Goal: Information Seeking & Learning: Learn about a topic

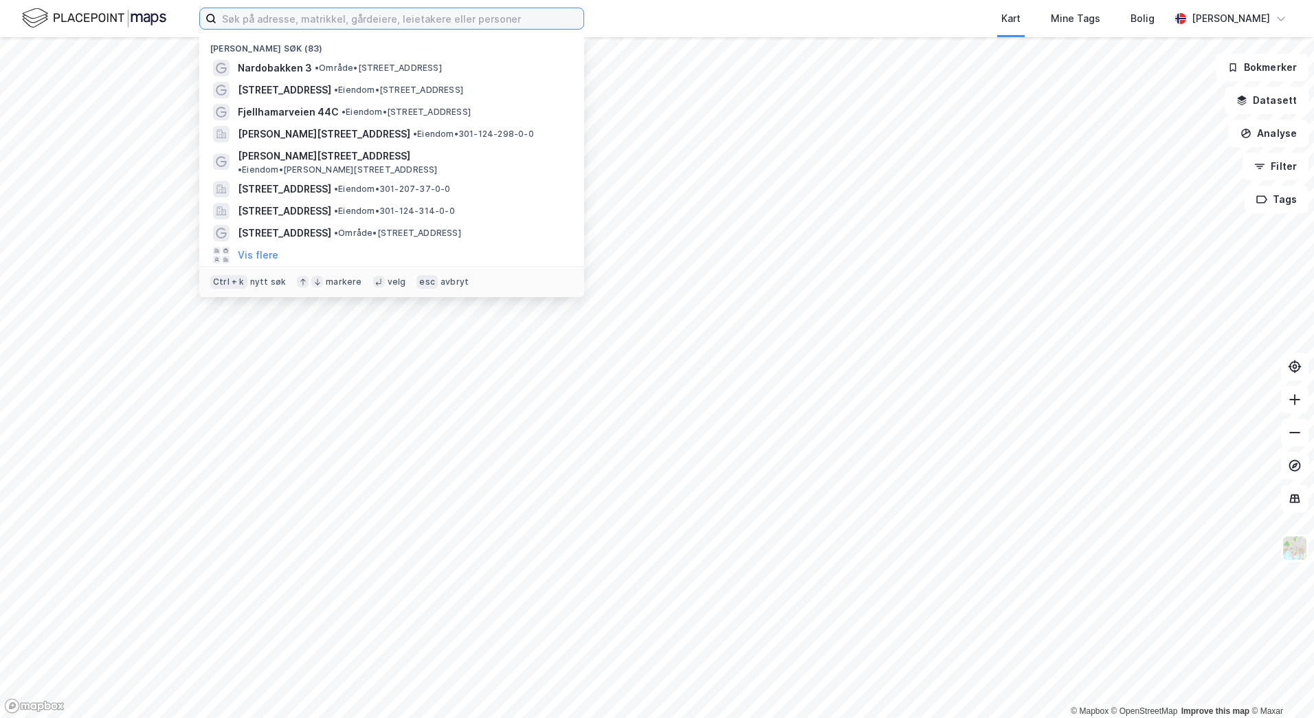
click at [404, 22] on input at bounding box center [400, 18] width 367 height 21
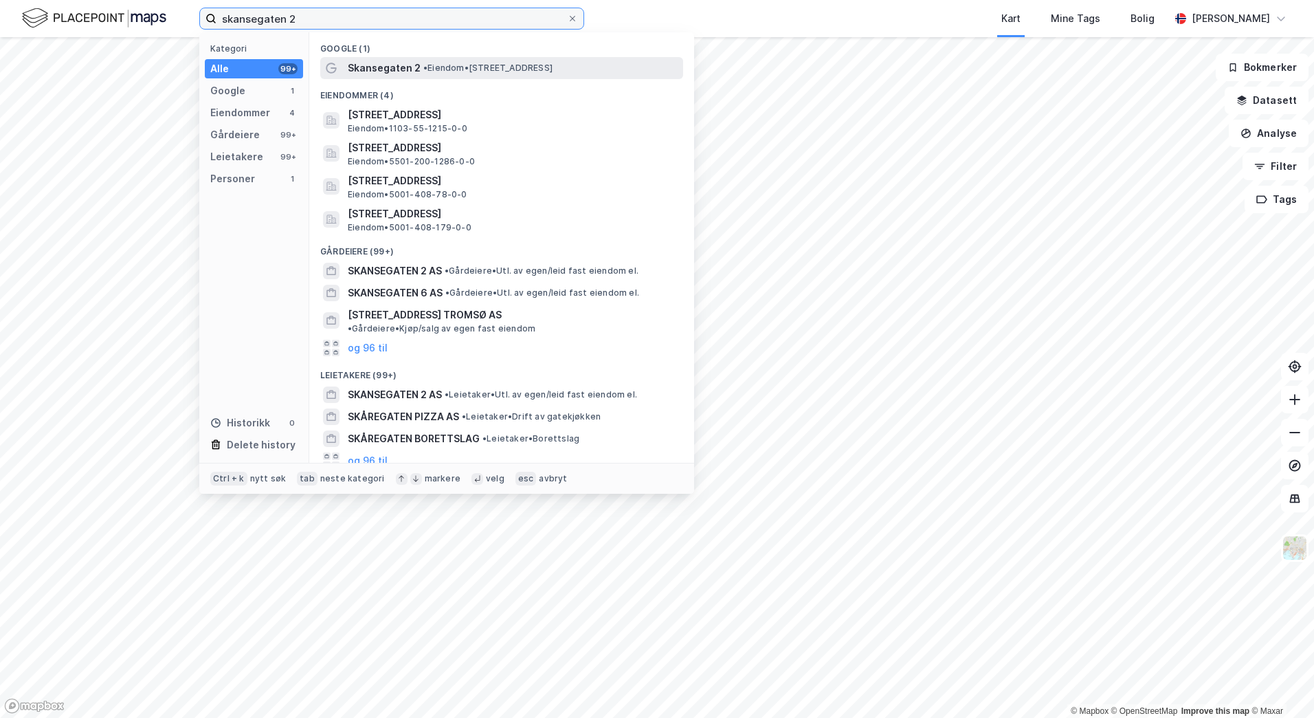
type input "skansegaten 2"
click at [406, 58] on div "Skansegaten 2 • Eiendom • [STREET_ADDRESS]" at bounding box center [501, 68] width 363 height 22
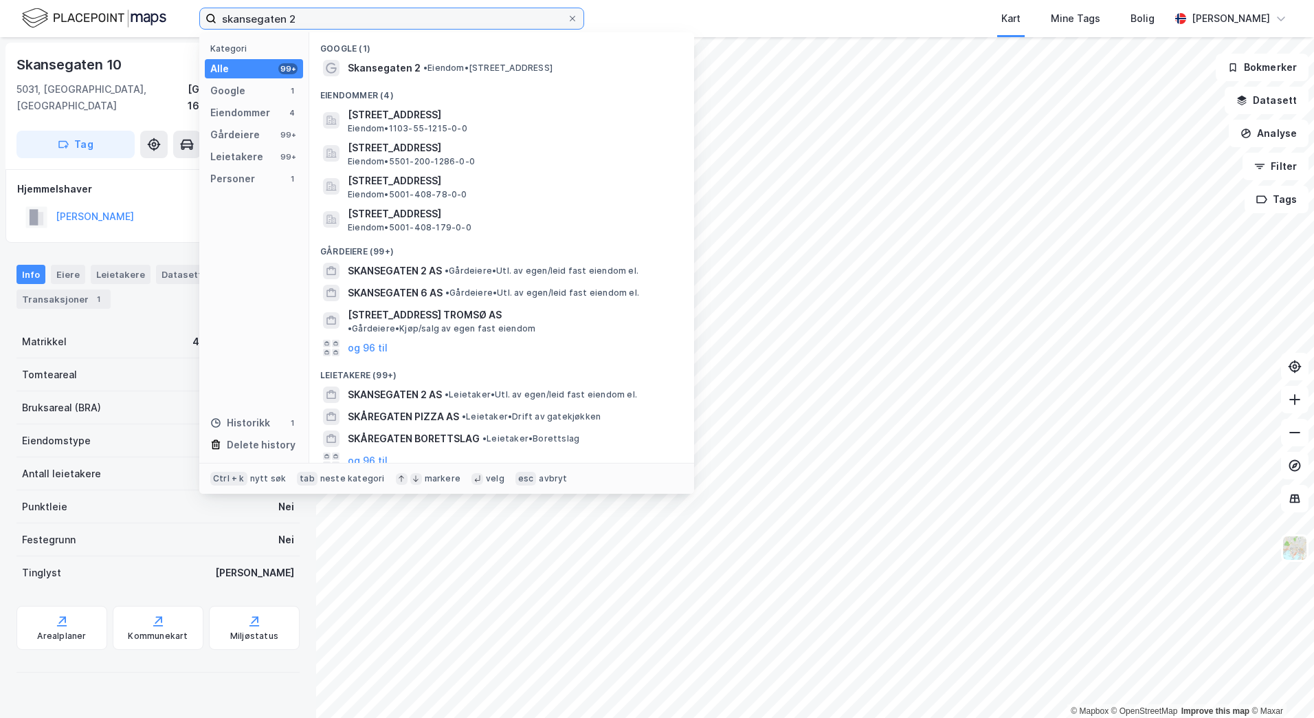
click at [502, 22] on input "skansegaten 2" at bounding box center [392, 18] width 351 height 21
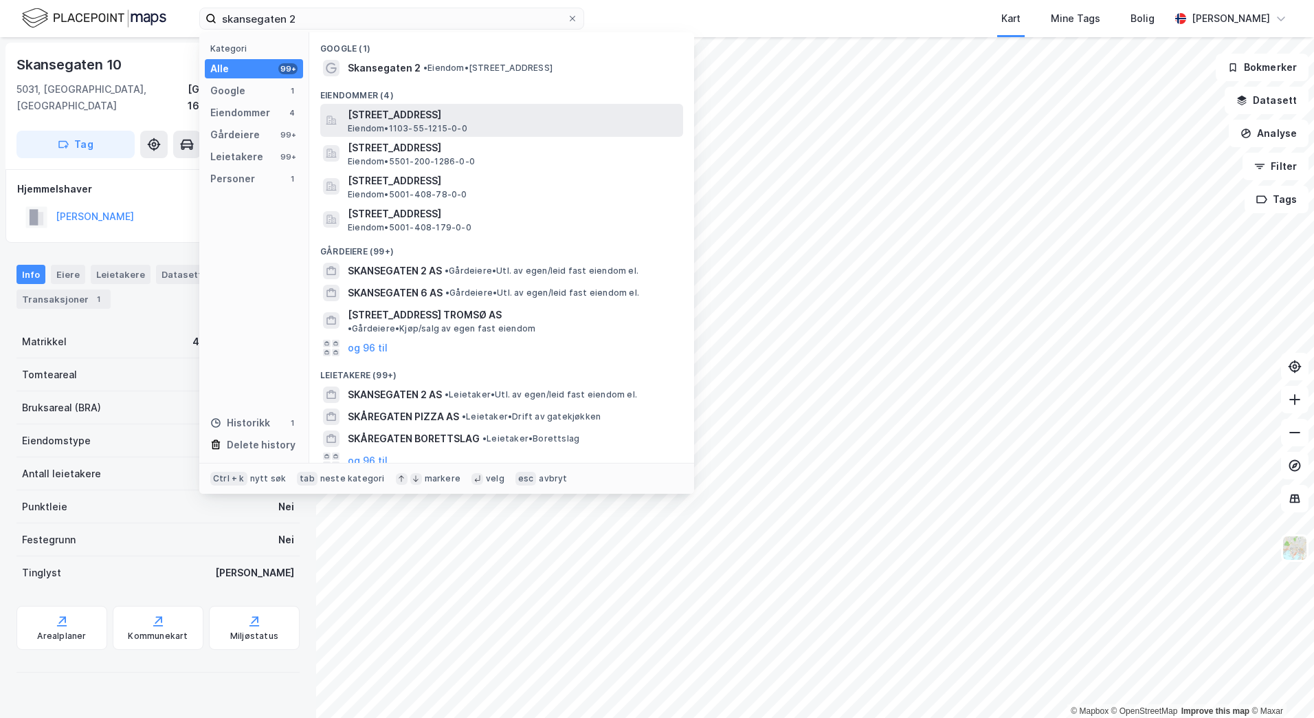
click at [489, 112] on span "[STREET_ADDRESS]" at bounding box center [513, 115] width 330 height 16
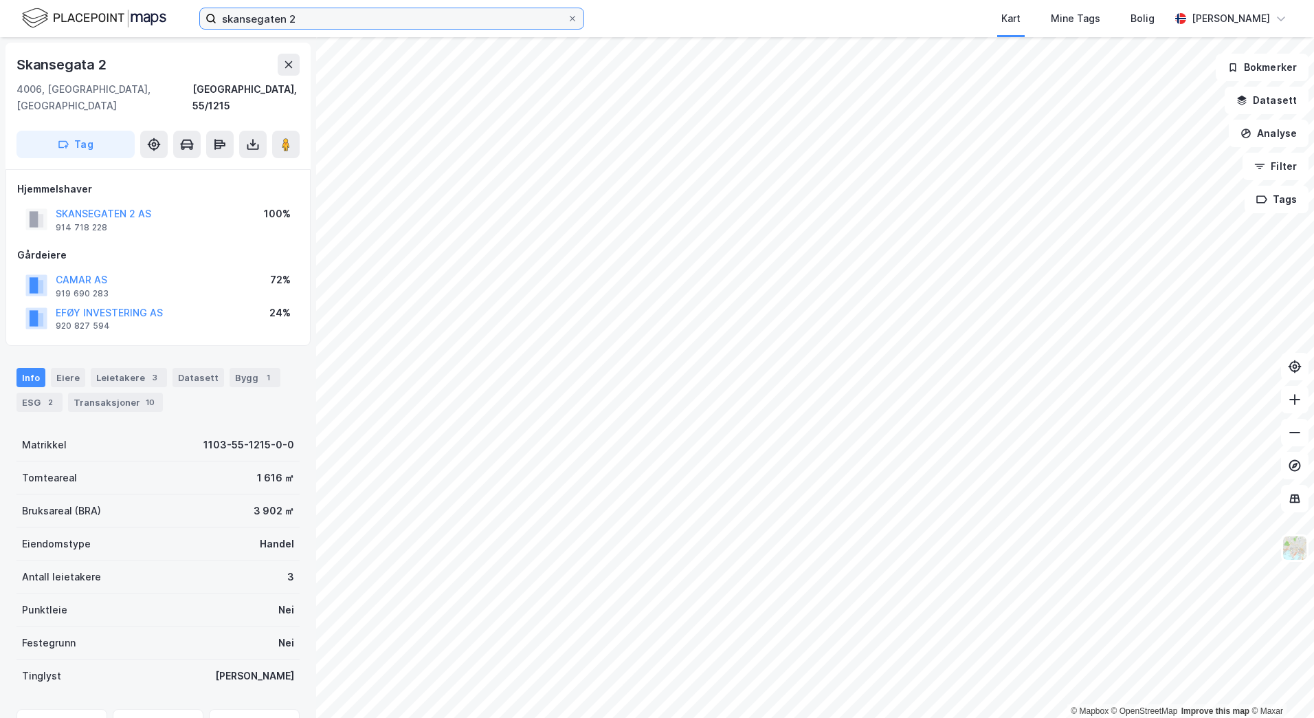
click at [566, 14] on input "skansegaten 2" at bounding box center [392, 18] width 351 height 21
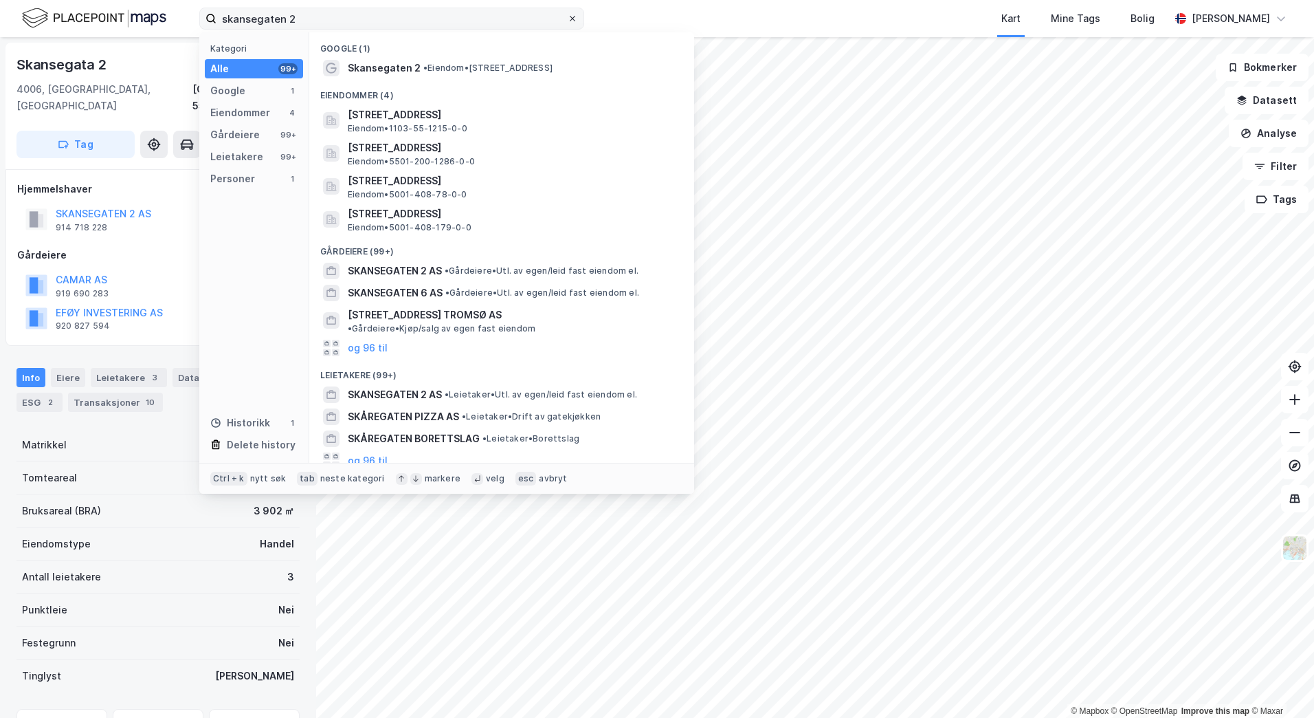
click at [572, 18] on icon at bounding box center [572, 18] width 5 height 5
click at [567, 18] on input "skansegaten 2" at bounding box center [392, 18] width 351 height 21
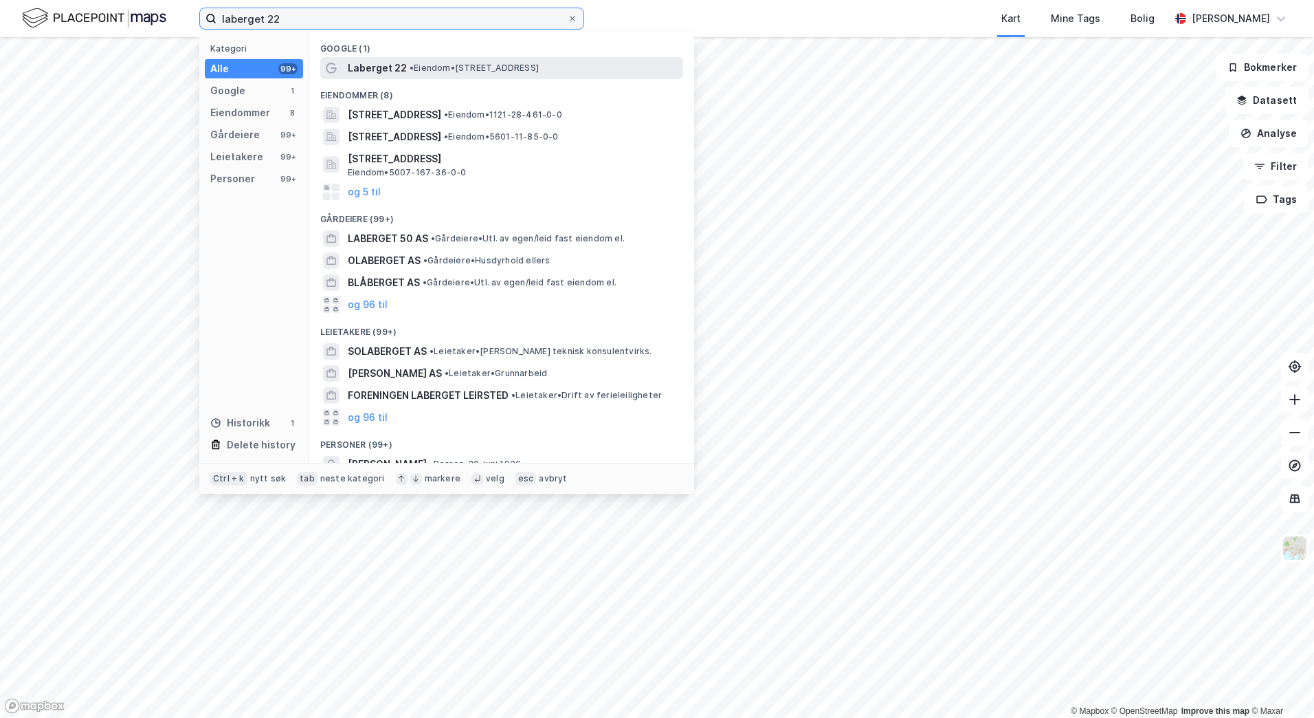
type input "laberget 22"
click at [519, 67] on span "• Eiendom • [STREET_ADDRESS]" at bounding box center [474, 68] width 129 height 11
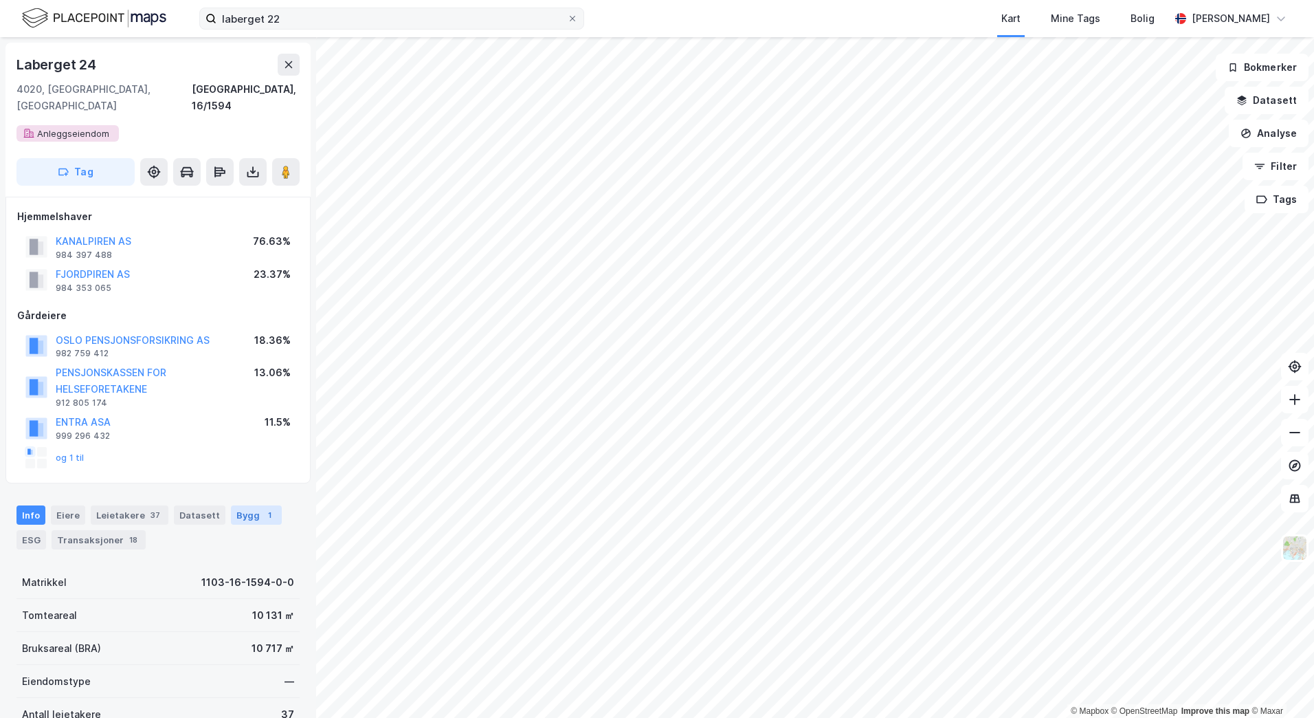
click at [236, 505] on div "Bygg 1" at bounding box center [256, 514] width 51 height 19
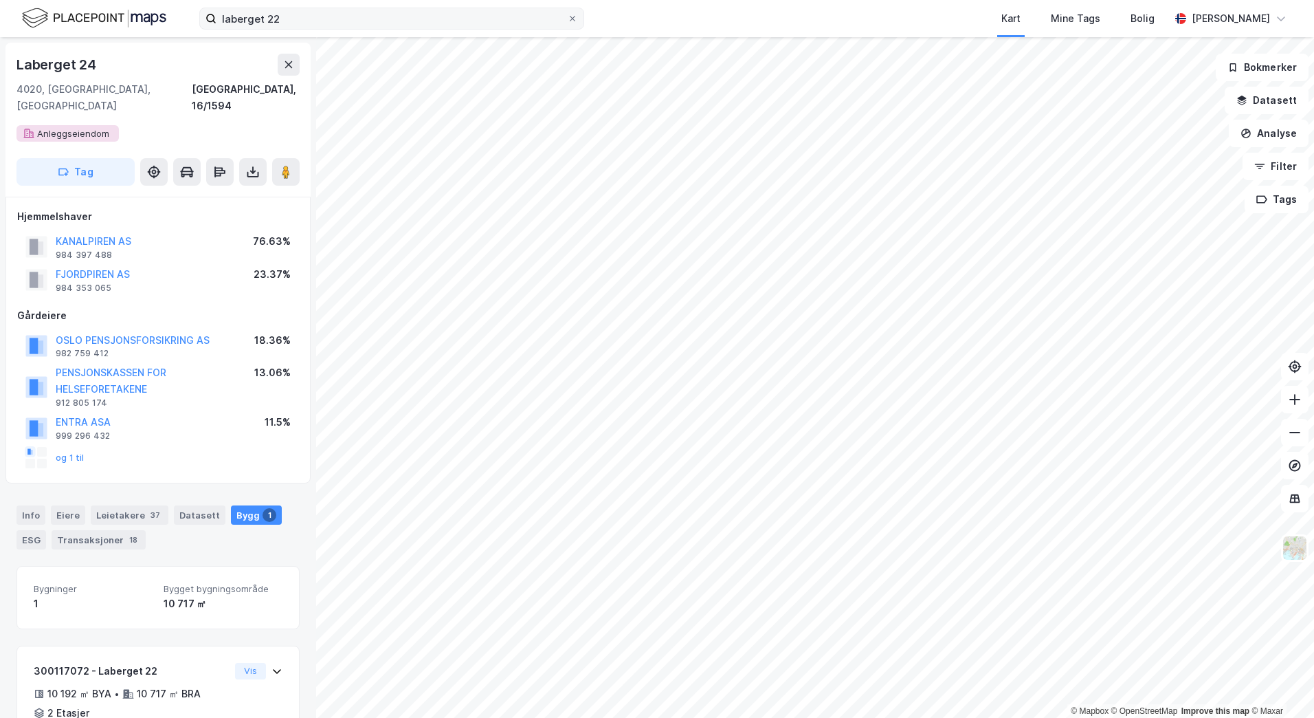
scroll to position [65, 0]
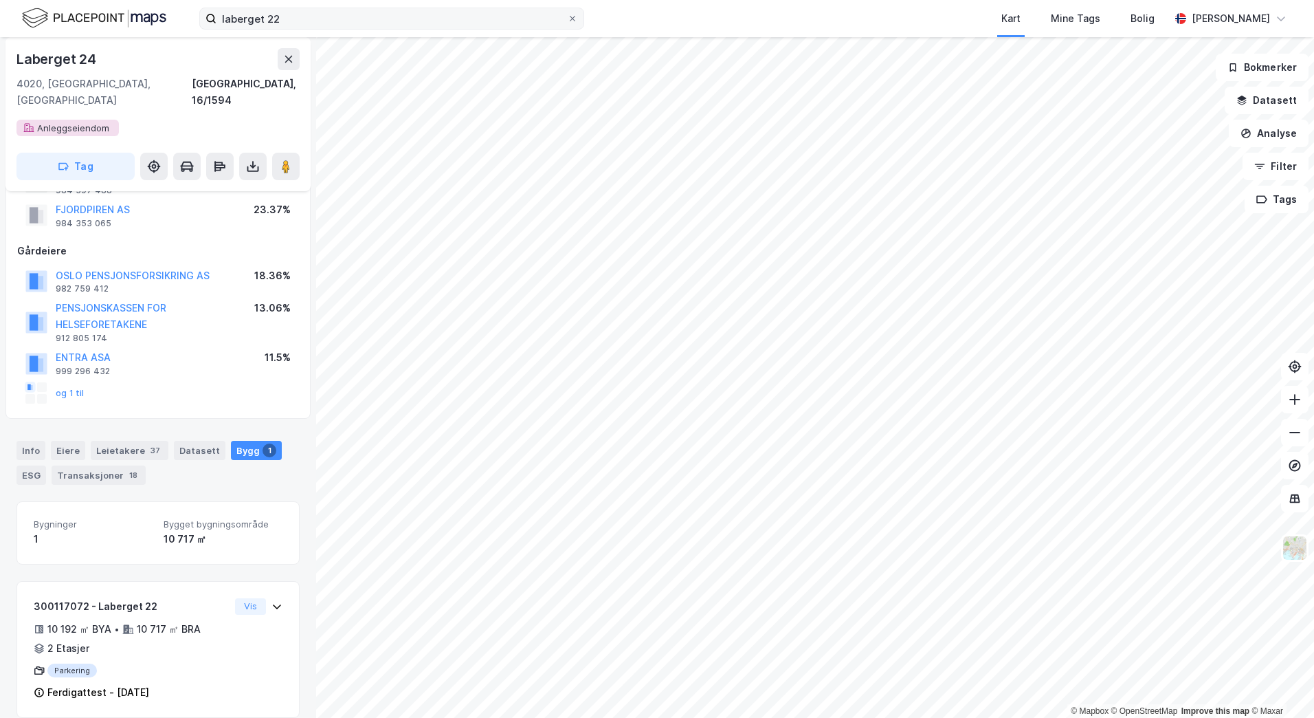
scroll to position [4, 0]
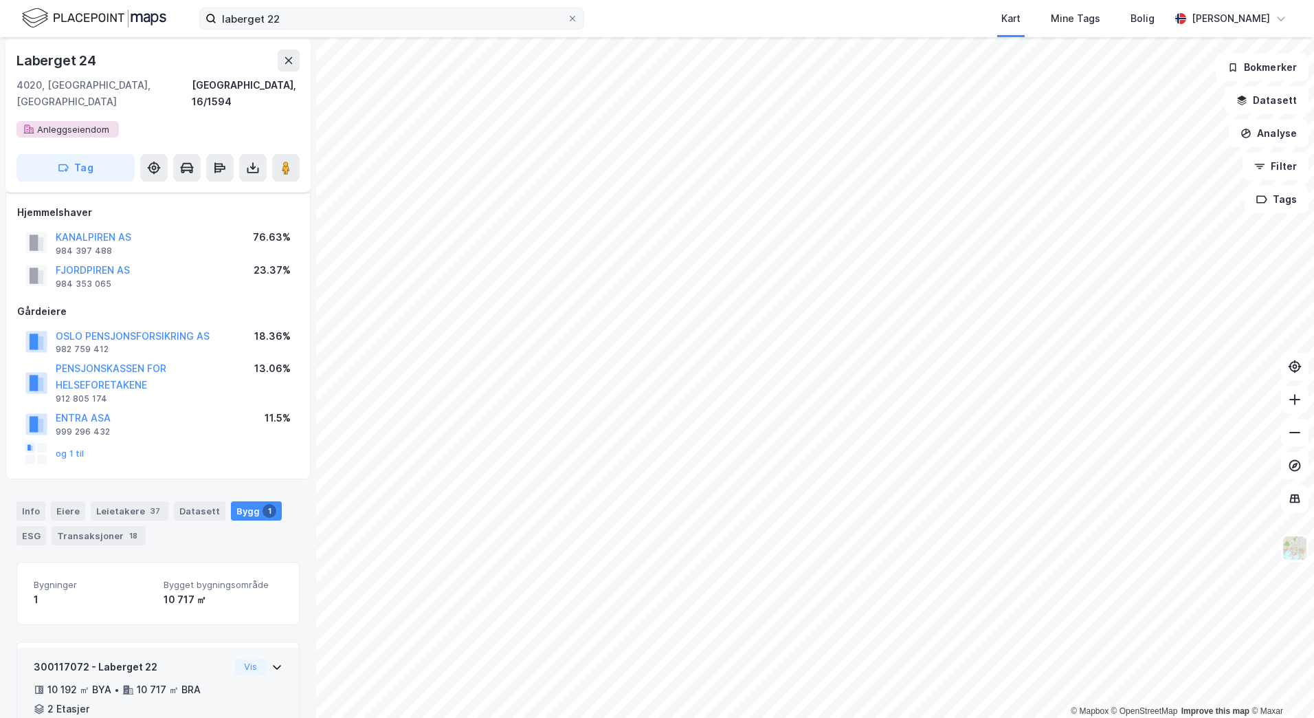
scroll to position [65, 0]
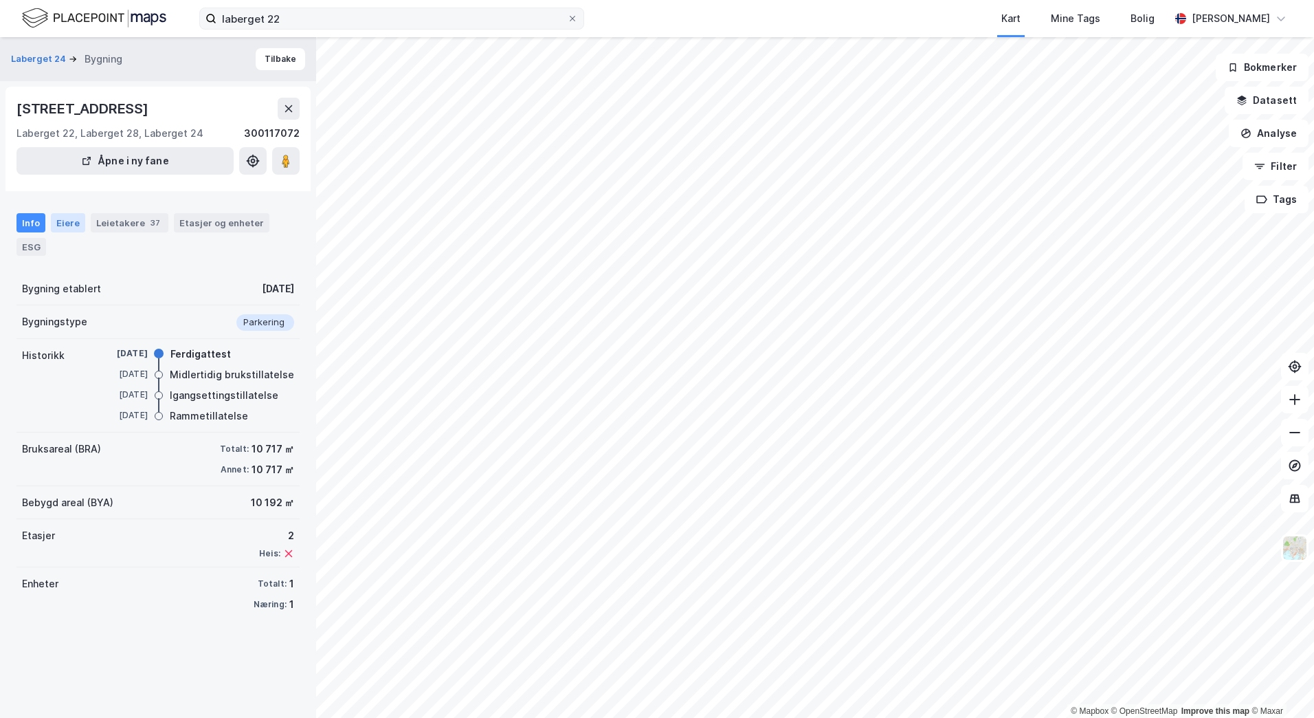
click at [68, 223] on div "Eiere" at bounding box center [68, 222] width 34 height 19
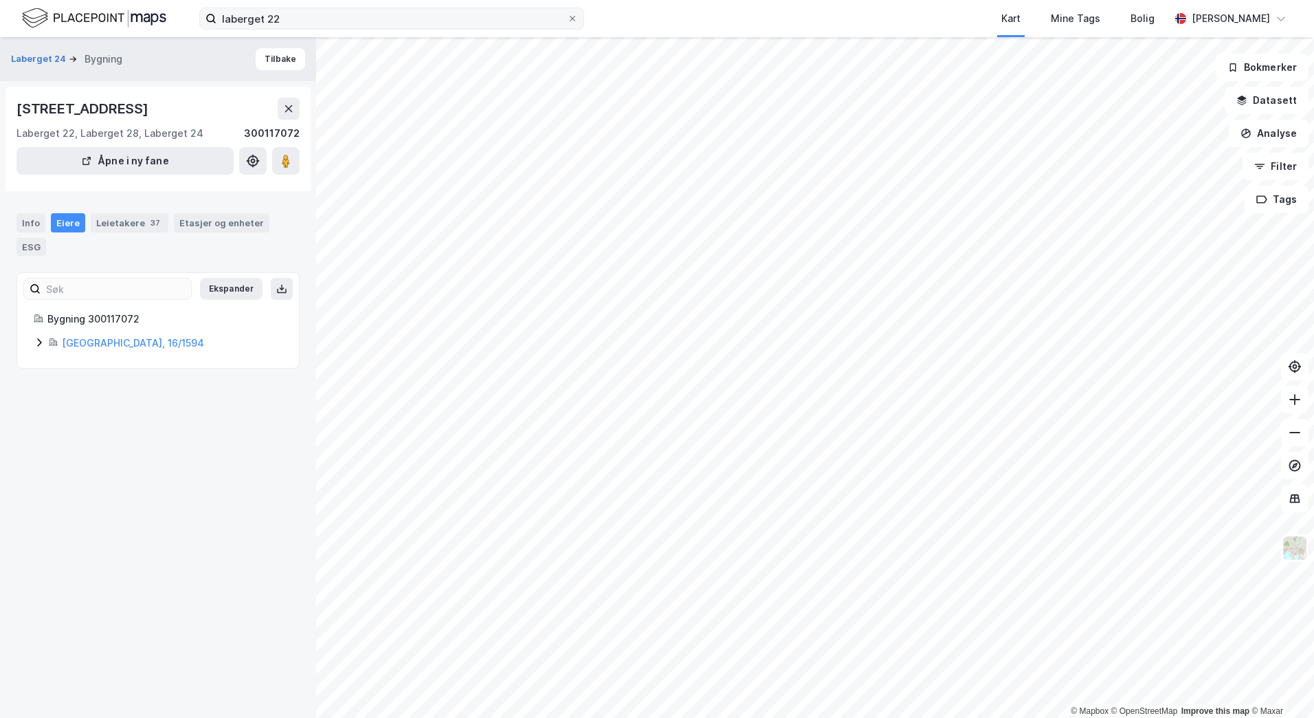
click at [44, 345] on icon at bounding box center [39, 342] width 11 height 11
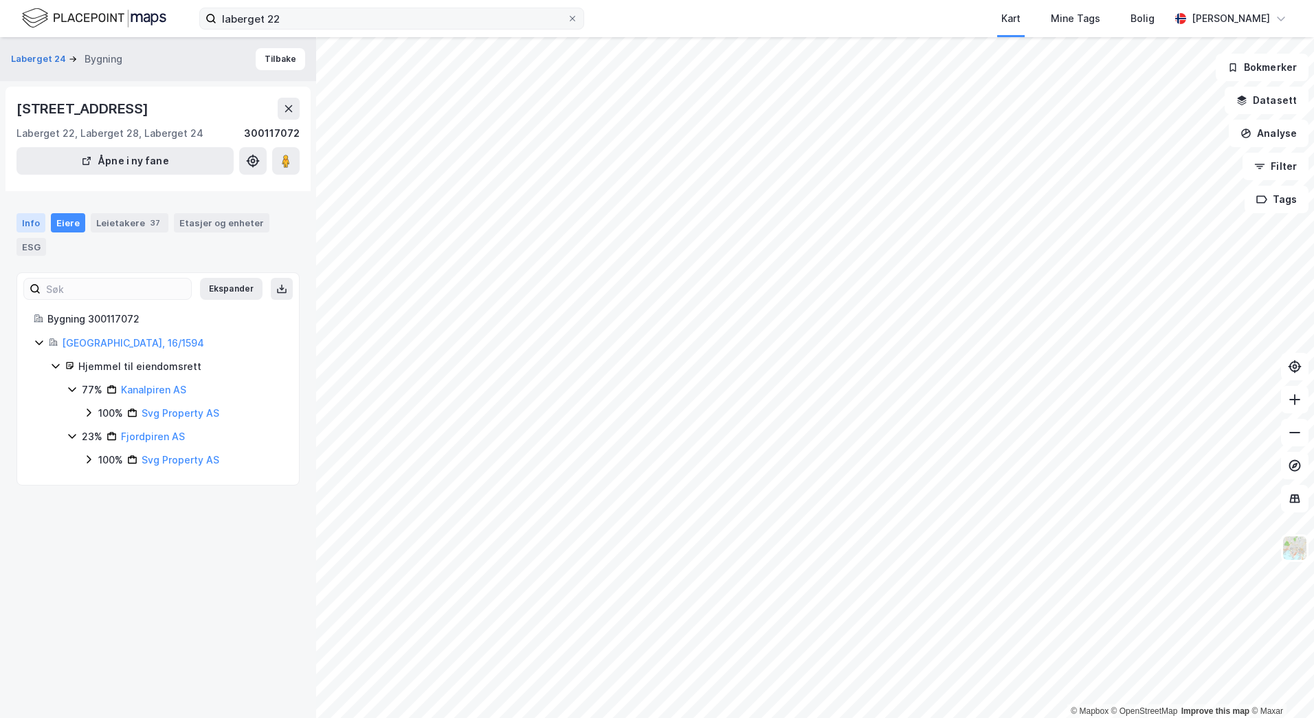
click at [38, 222] on div "Info" at bounding box center [30, 222] width 29 height 19
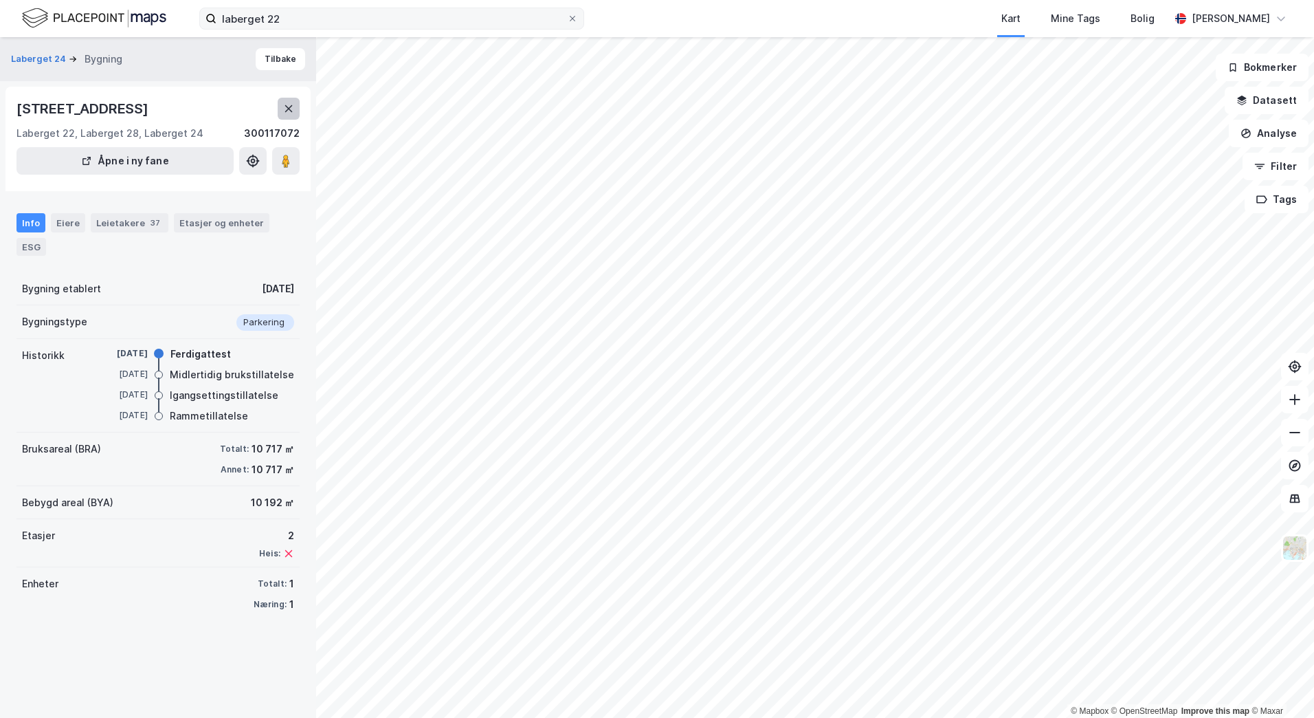
click at [297, 111] on button at bounding box center [289, 109] width 22 height 22
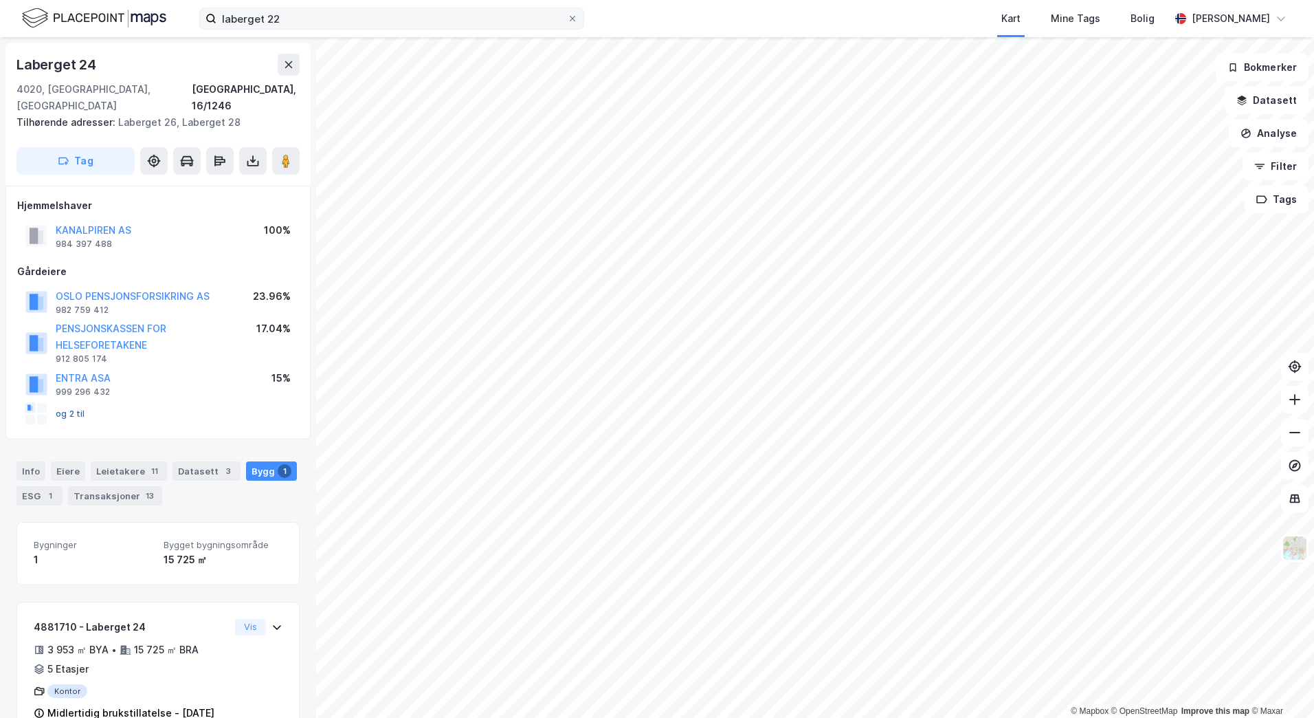
click at [0, 0] on button "og 2 til" at bounding box center [0, 0] width 0 height 0
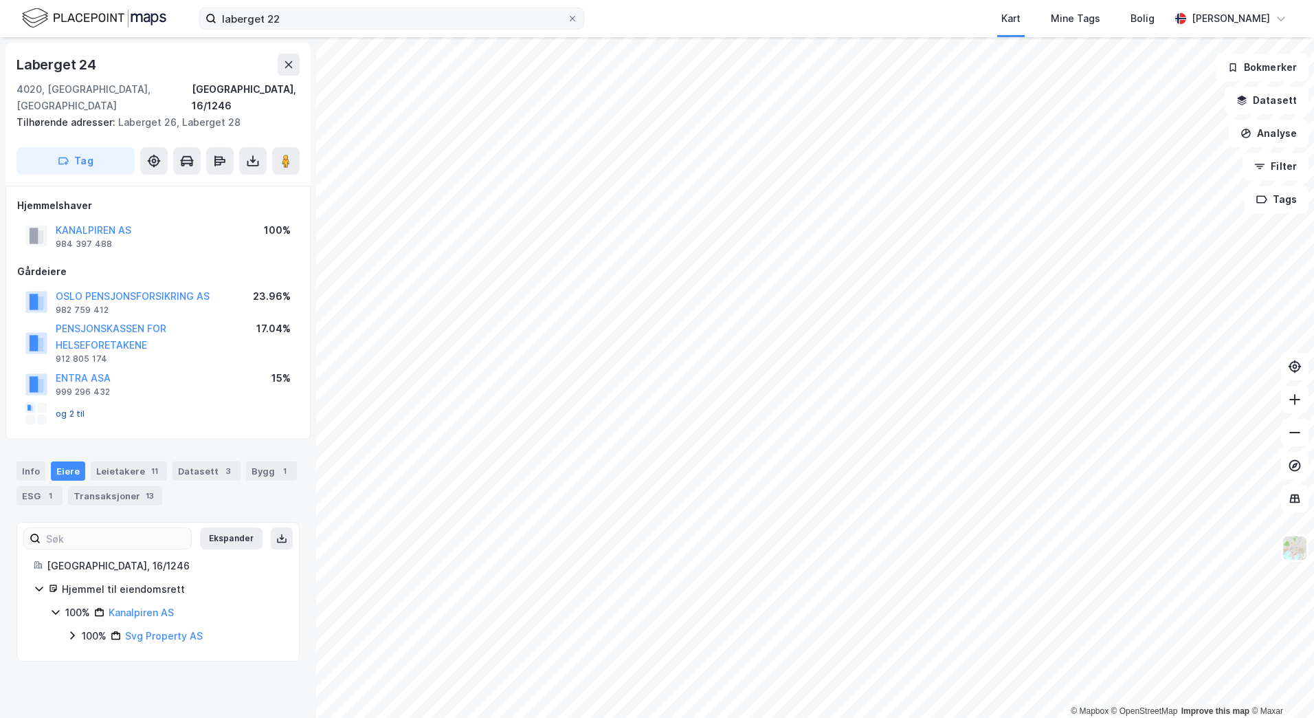
click at [0, 0] on button "og 2 til" at bounding box center [0, 0] width 0 height 0
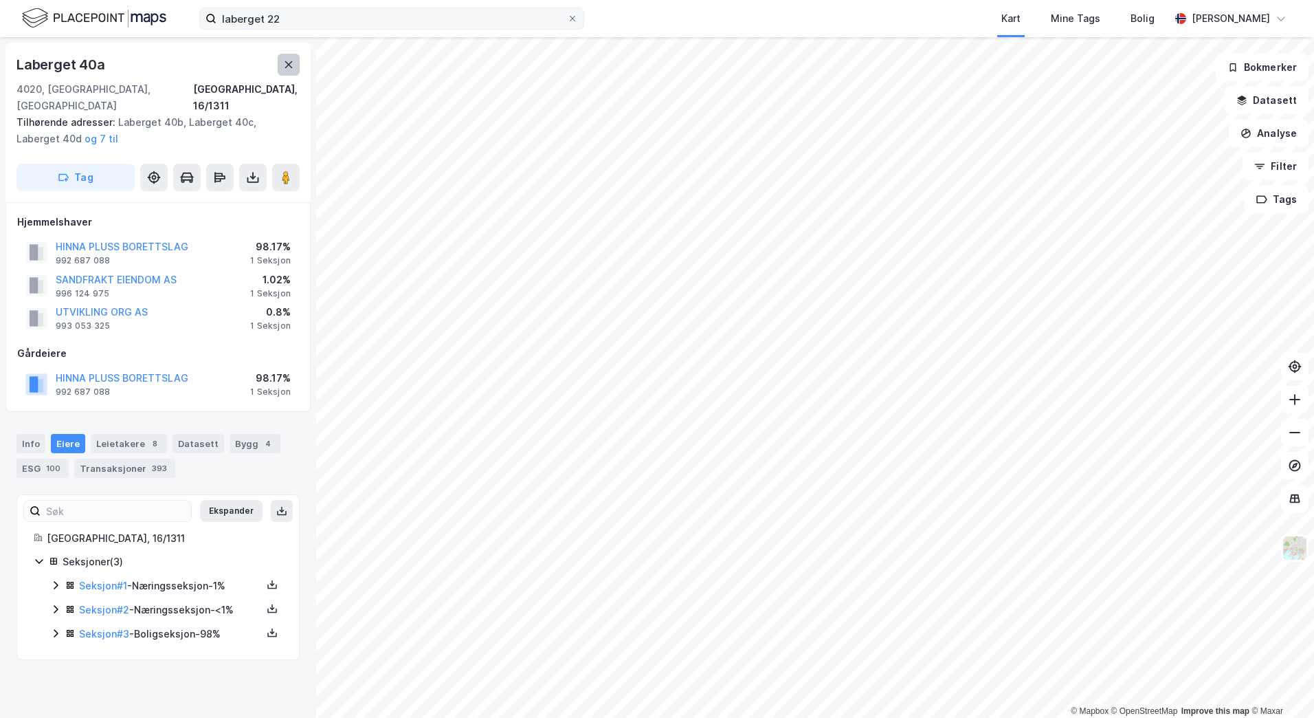
click at [284, 60] on button at bounding box center [289, 65] width 22 height 22
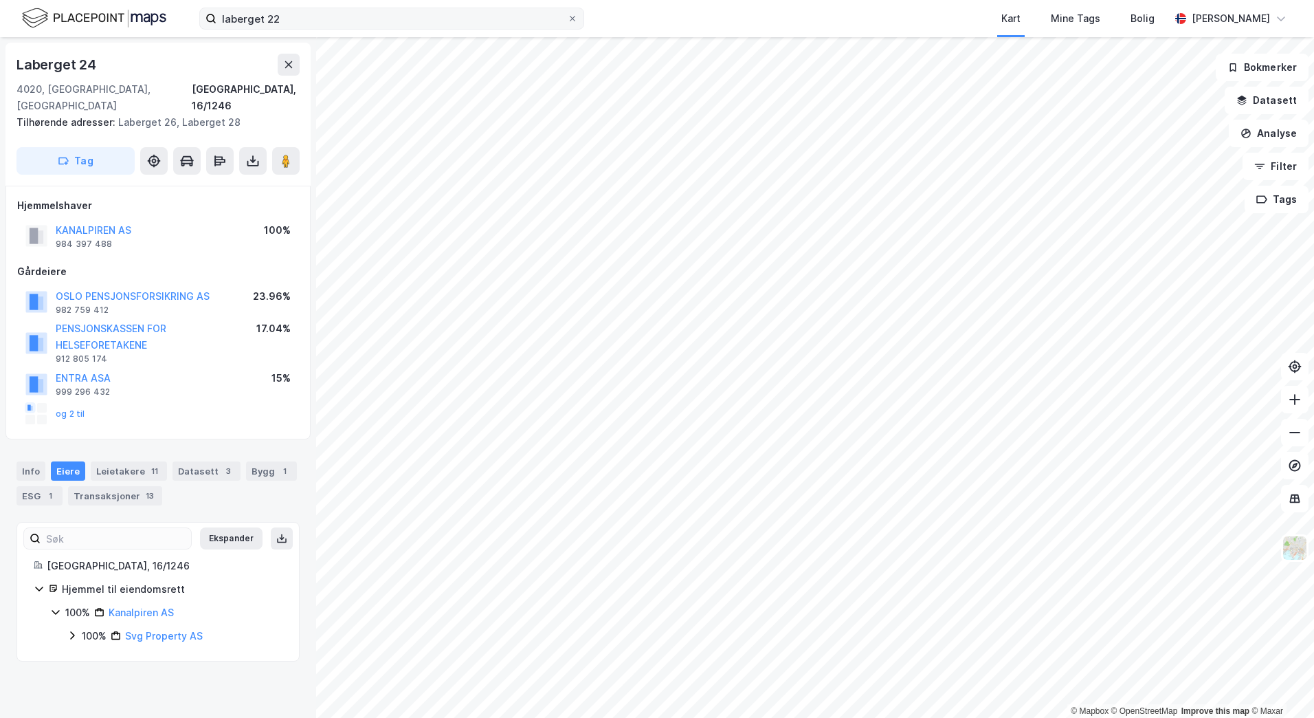
click at [73, 630] on icon at bounding box center [72, 635] width 11 height 11
